Goal: Information Seeking & Learning: Learn about a topic

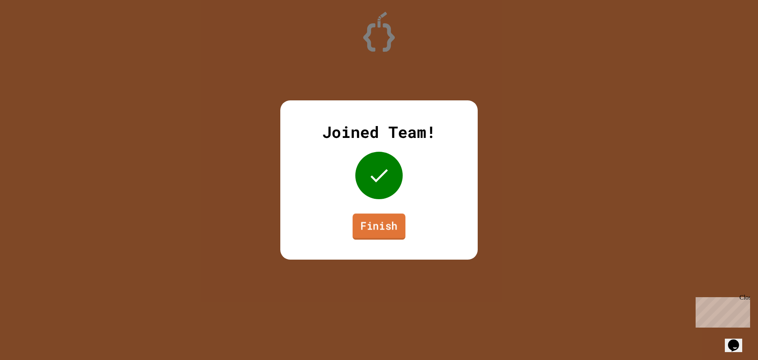
click at [367, 233] on link "Finish" at bounding box center [379, 226] width 53 height 26
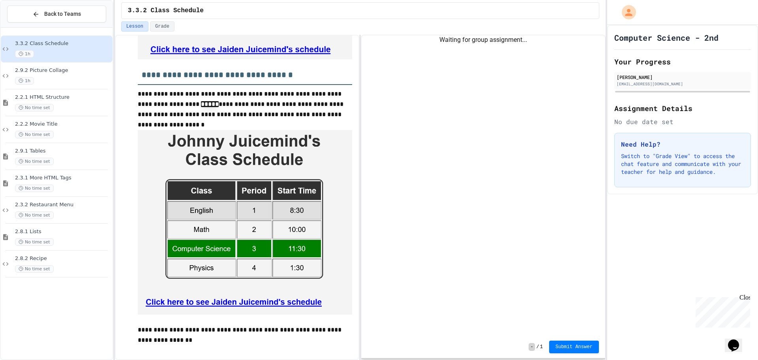
scroll to position [888, 0]
drag, startPoint x: 186, startPoint y: 265, endPoint x: 185, endPoint y: 269, distance: 4.0
click at [185, 269] on img at bounding box center [245, 222] width 214 height 184
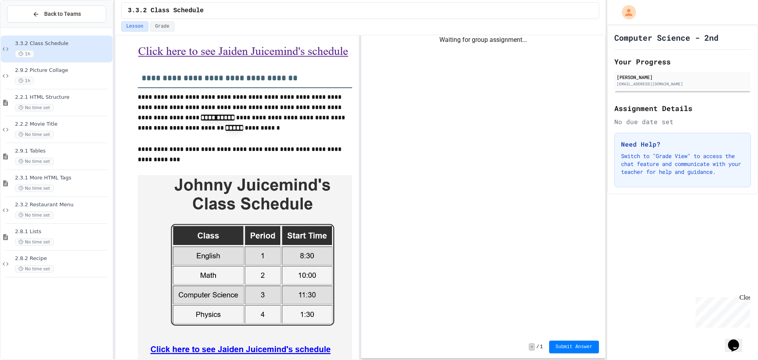
scroll to position [592, 0]
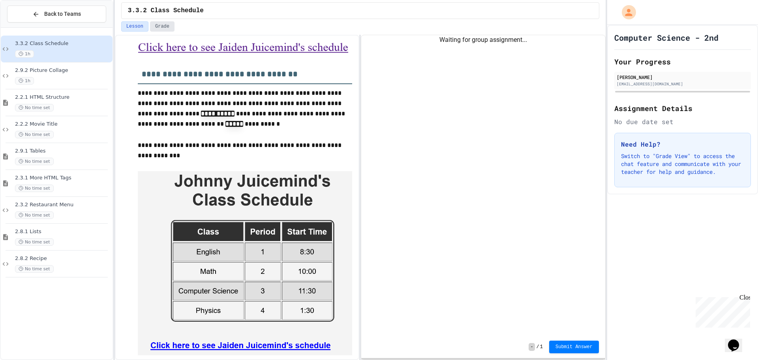
click at [167, 30] on button "Grade" at bounding box center [162, 26] width 24 height 10
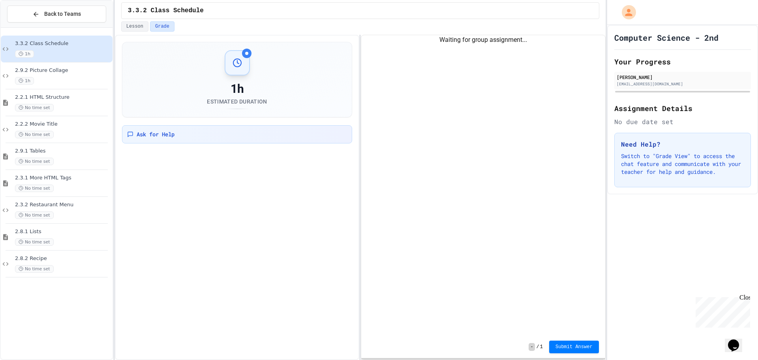
click at [150, 143] on div "1h Estimated Duration Ask for Help" at bounding box center [237, 96] width 230 height 108
click at [147, 132] on span "Ask for Help" at bounding box center [156, 134] width 38 height 8
click at [138, 30] on button "Lesson" at bounding box center [134, 26] width 27 height 10
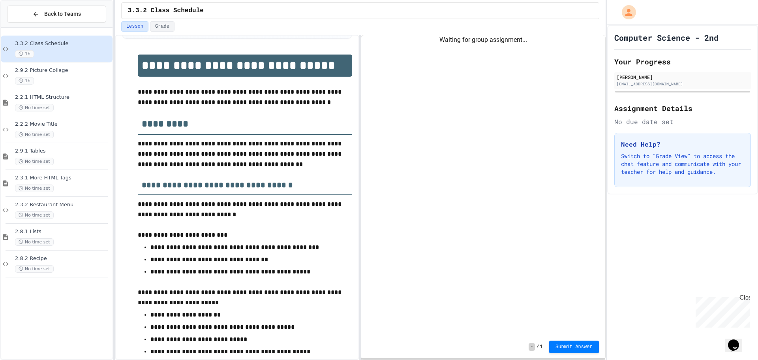
scroll to position [128, 0]
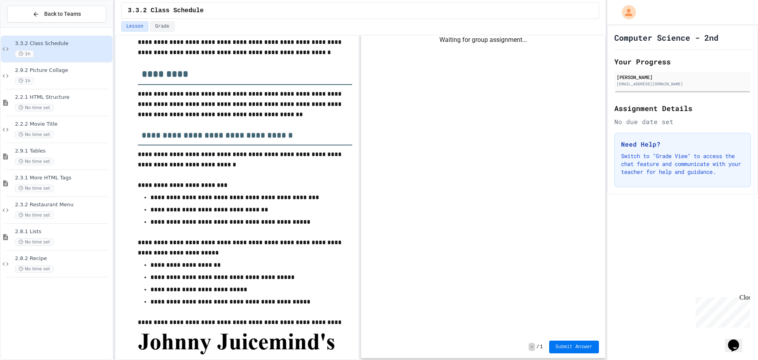
click at [573, 344] on span "Submit Answer" at bounding box center [574, 347] width 37 height 6
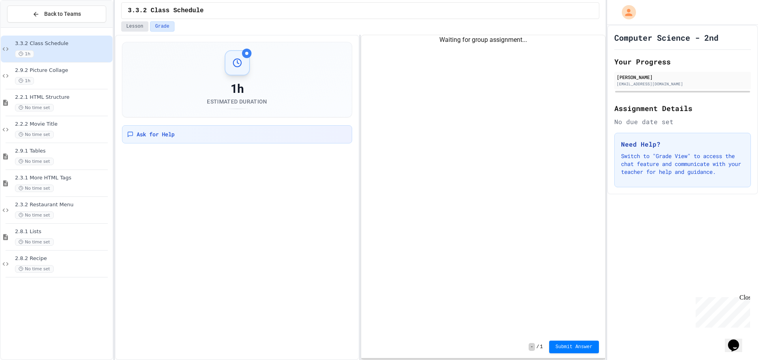
click at [132, 25] on button "Lesson" at bounding box center [134, 26] width 27 height 10
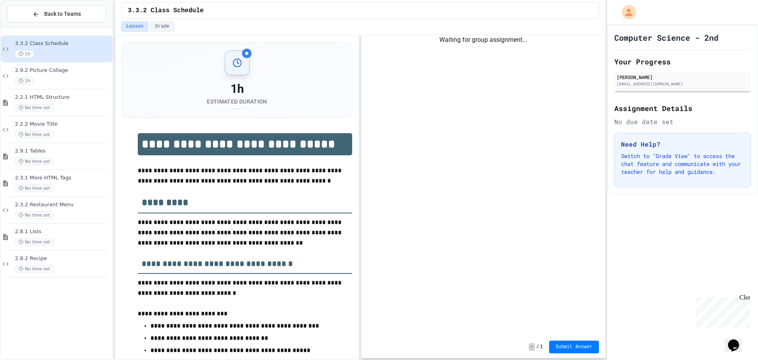
click at [248, 175] on div "**********" at bounding box center [360, 180] width 491 height 360
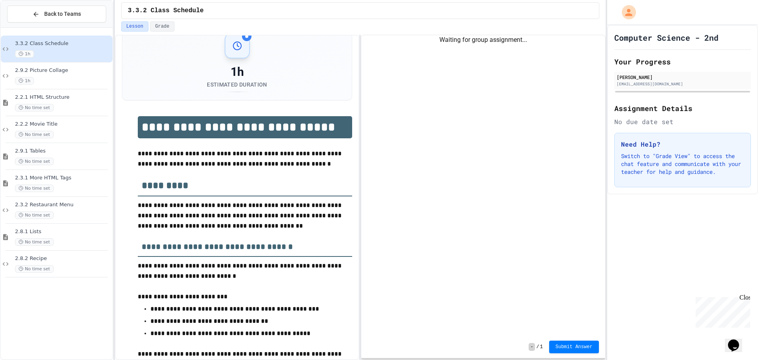
scroll to position [15, 0]
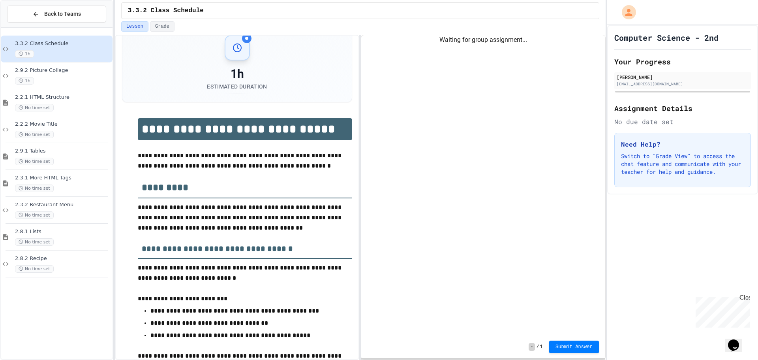
drag, startPoint x: 379, startPoint y: 113, endPoint x: 424, endPoint y: 173, distance: 74.7
click at [382, 113] on div "Waiting for group assignment..." at bounding box center [483, 185] width 244 height 301
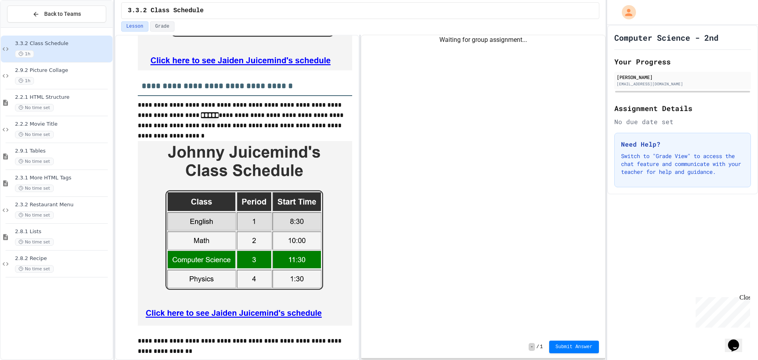
scroll to position [877, 0]
click at [205, 248] on img at bounding box center [245, 233] width 214 height 184
click at [214, 312] on img at bounding box center [245, 233] width 214 height 184
click at [222, 314] on img at bounding box center [245, 233] width 214 height 184
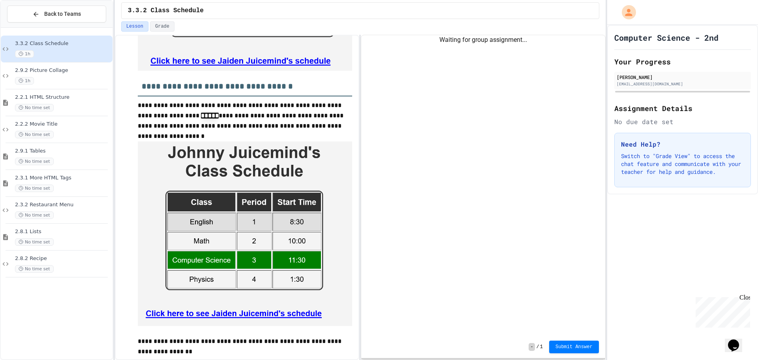
click at [222, 314] on img at bounding box center [245, 233] width 214 height 184
drag, startPoint x: 222, startPoint y: 314, endPoint x: 363, endPoint y: 298, distance: 141.9
click at [393, 304] on div "**********" at bounding box center [360, 197] width 491 height 325
click at [562, 344] on span "Submit Answer" at bounding box center [574, 346] width 37 height 6
